Goal: Task Accomplishment & Management: Manage account settings

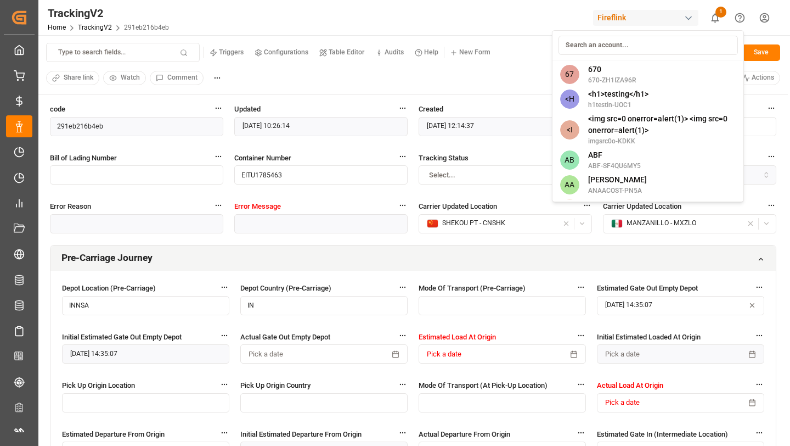
scroll to position [2170, 0]
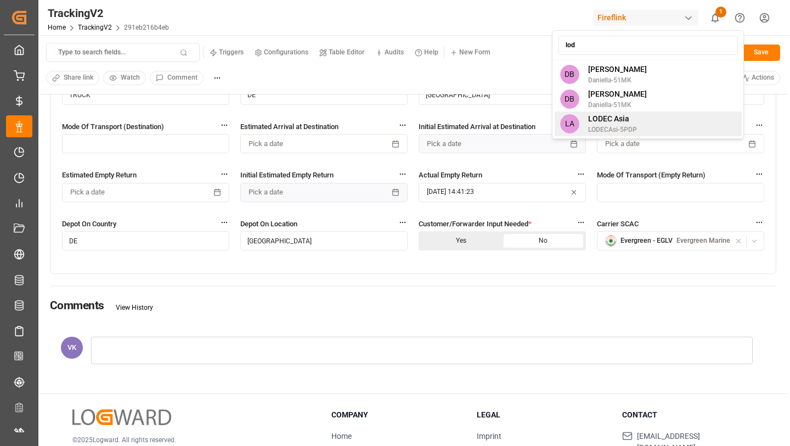
type input "lod"
click at [608, 127] on span "LODECAsi-5PDP" at bounding box center [612, 130] width 49 height 10
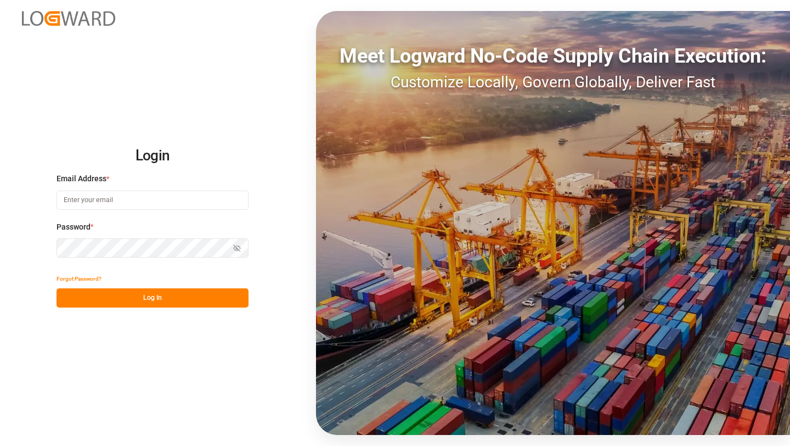
click at [140, 201] on input at bounding box center [153, 199] width 192 height 19
type input "kvsm.vikas@logward.com"
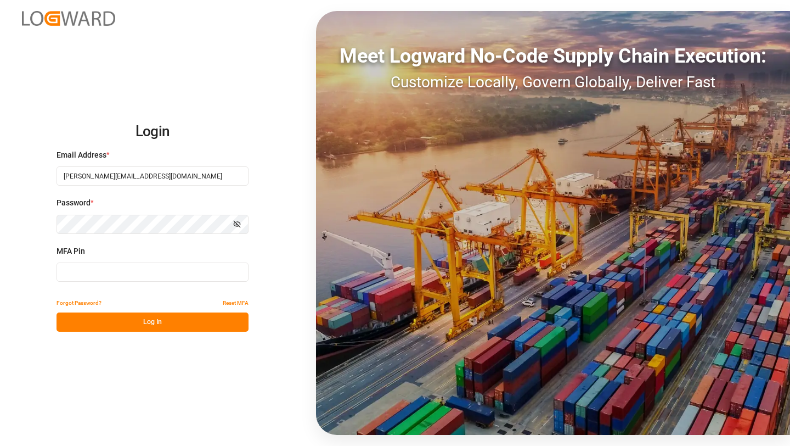
type input "240151"
